Goal: Task Accomplishment & Management: Manage account settings

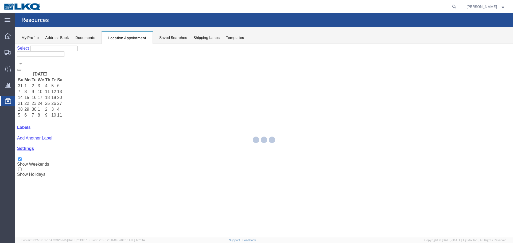
select select "28018"
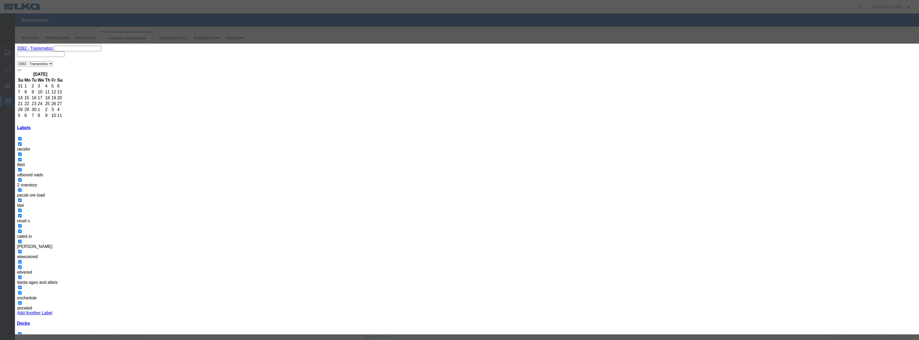
select select
type input "5 transfer pallets 56895206 - Casa Grande - T31576 - Palletized"
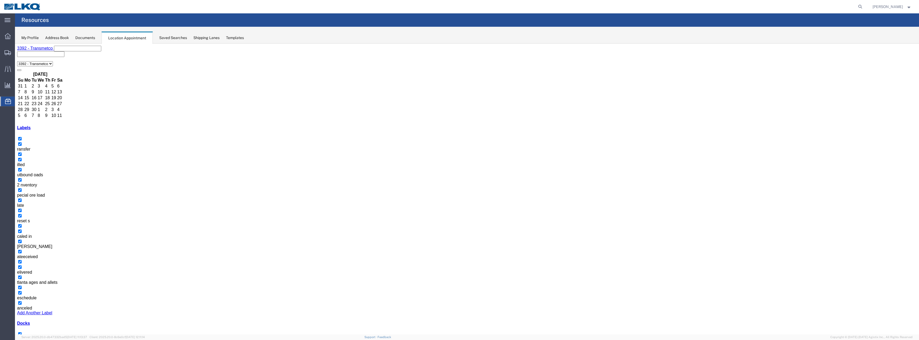
select select "100"
select select "1"
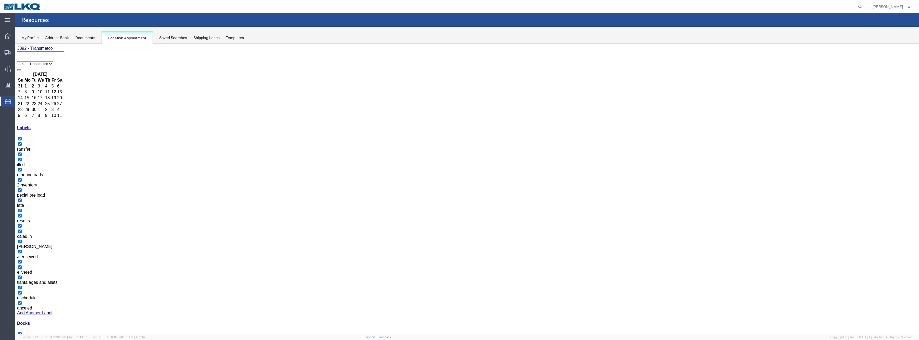
select select "22"
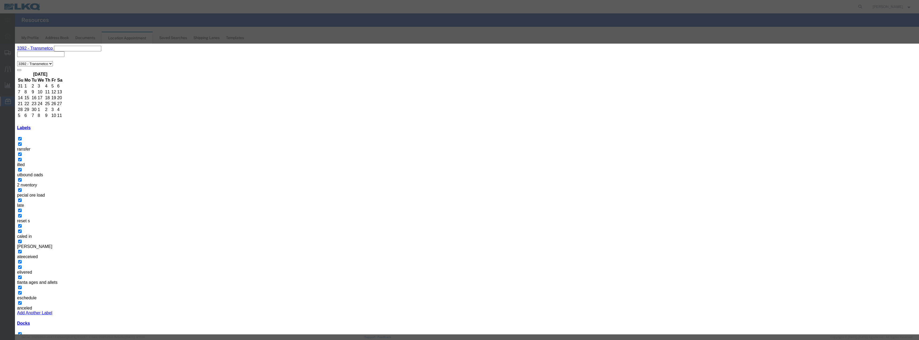
type input "3 transfer pallets 56911413 Casa Grande T31592 Skidded"
select select "81"
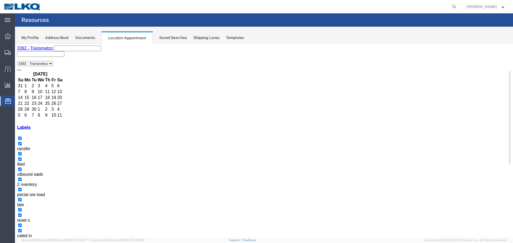
select select "1"
select select
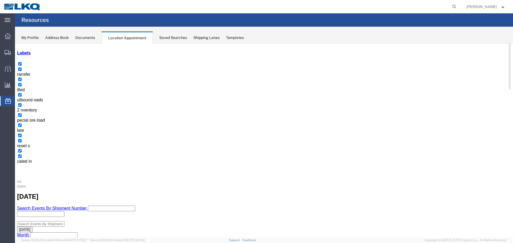
scroll to position [80, 0]
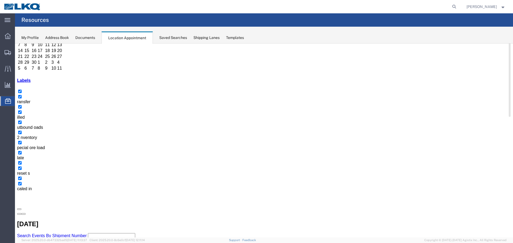
scroll to position [53, 0]
